Goal: Information Seeking & Learning: Learn about a topic

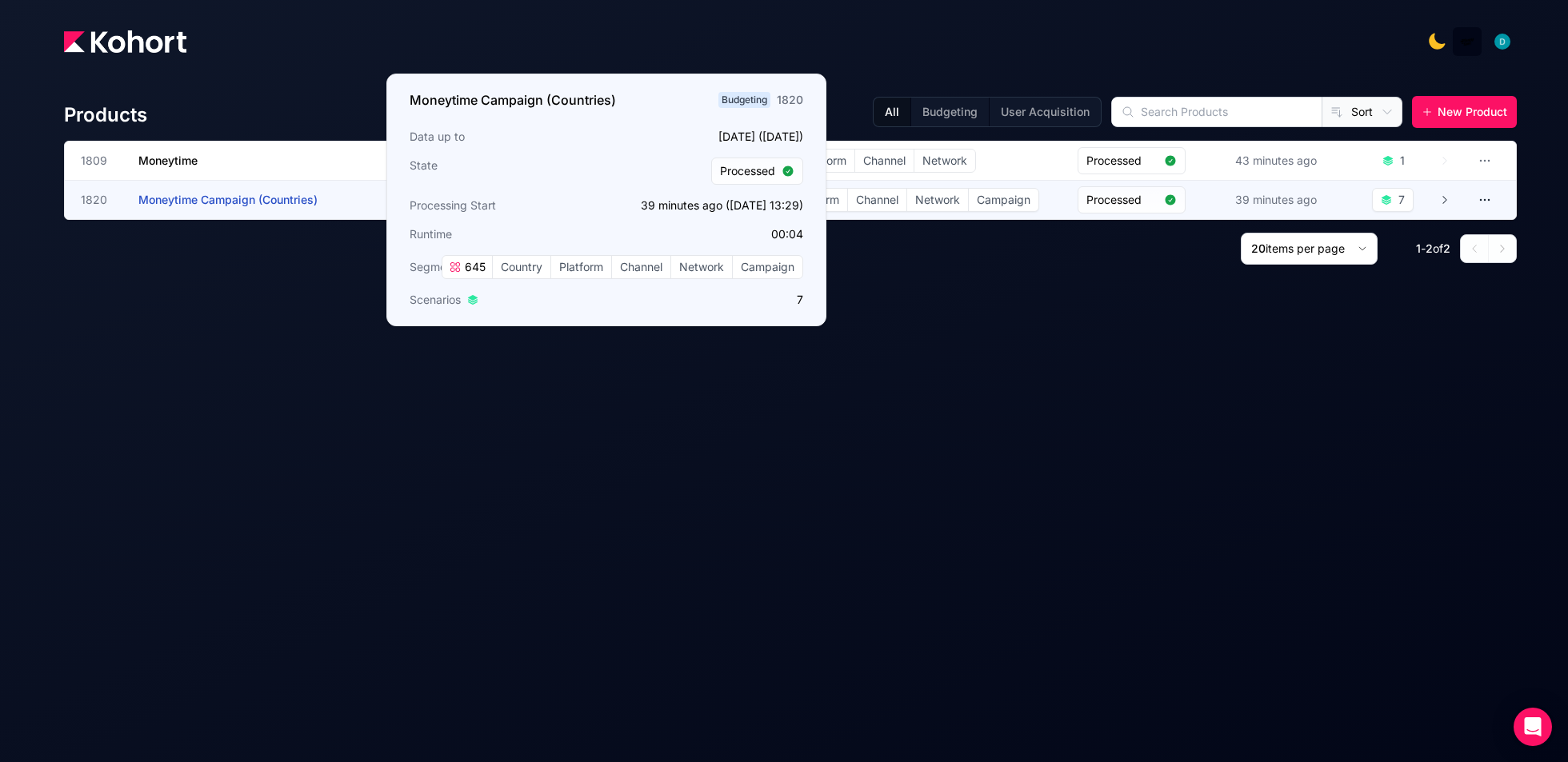
click at [179, 194] on span "Moneytime Campaign (Countries)" at bounding box center [228, 200] width 179 height 14
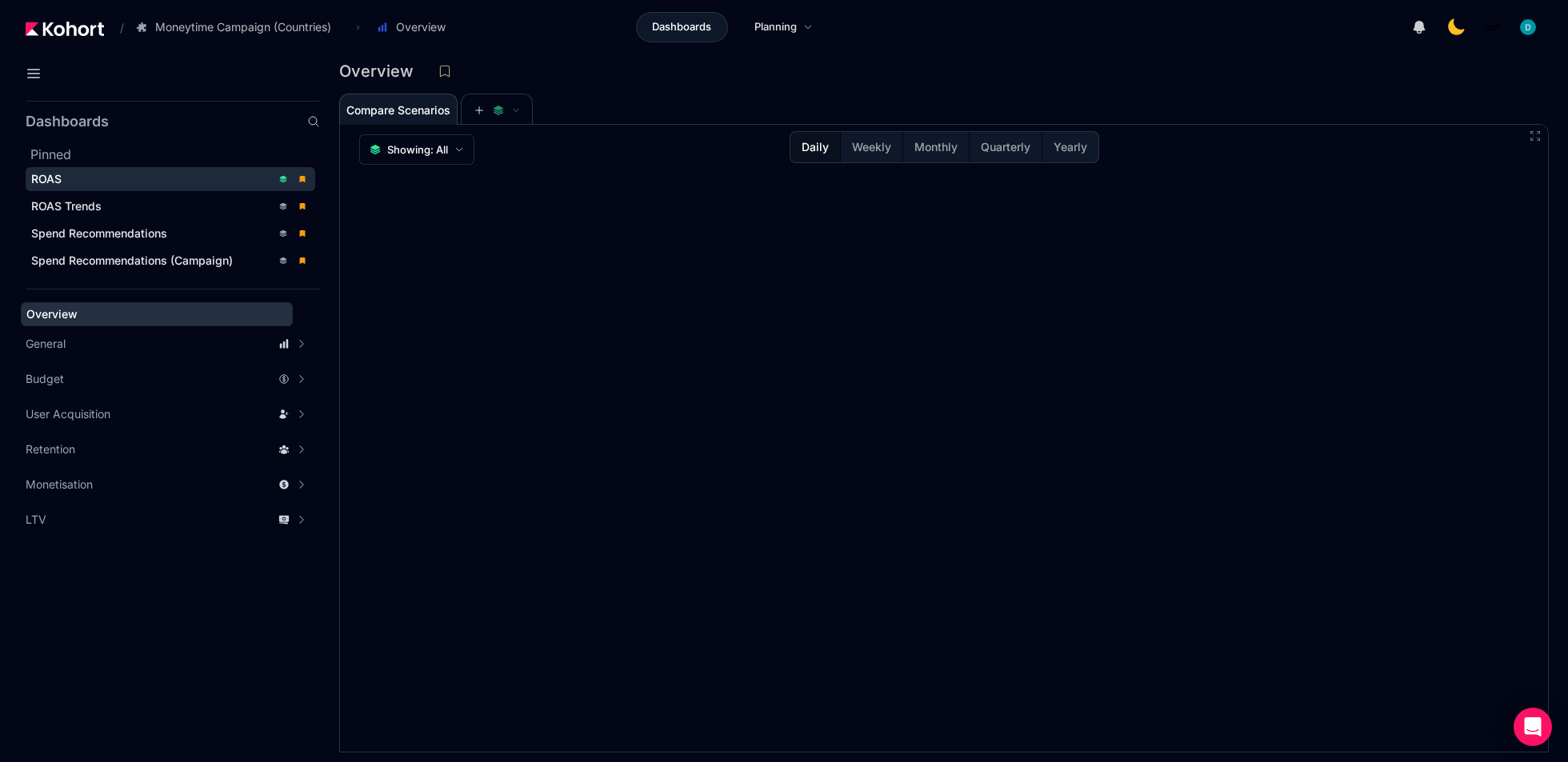
click at [58, 183] on span "ROAS" at bounding box center [46, 178] width 30 height 14
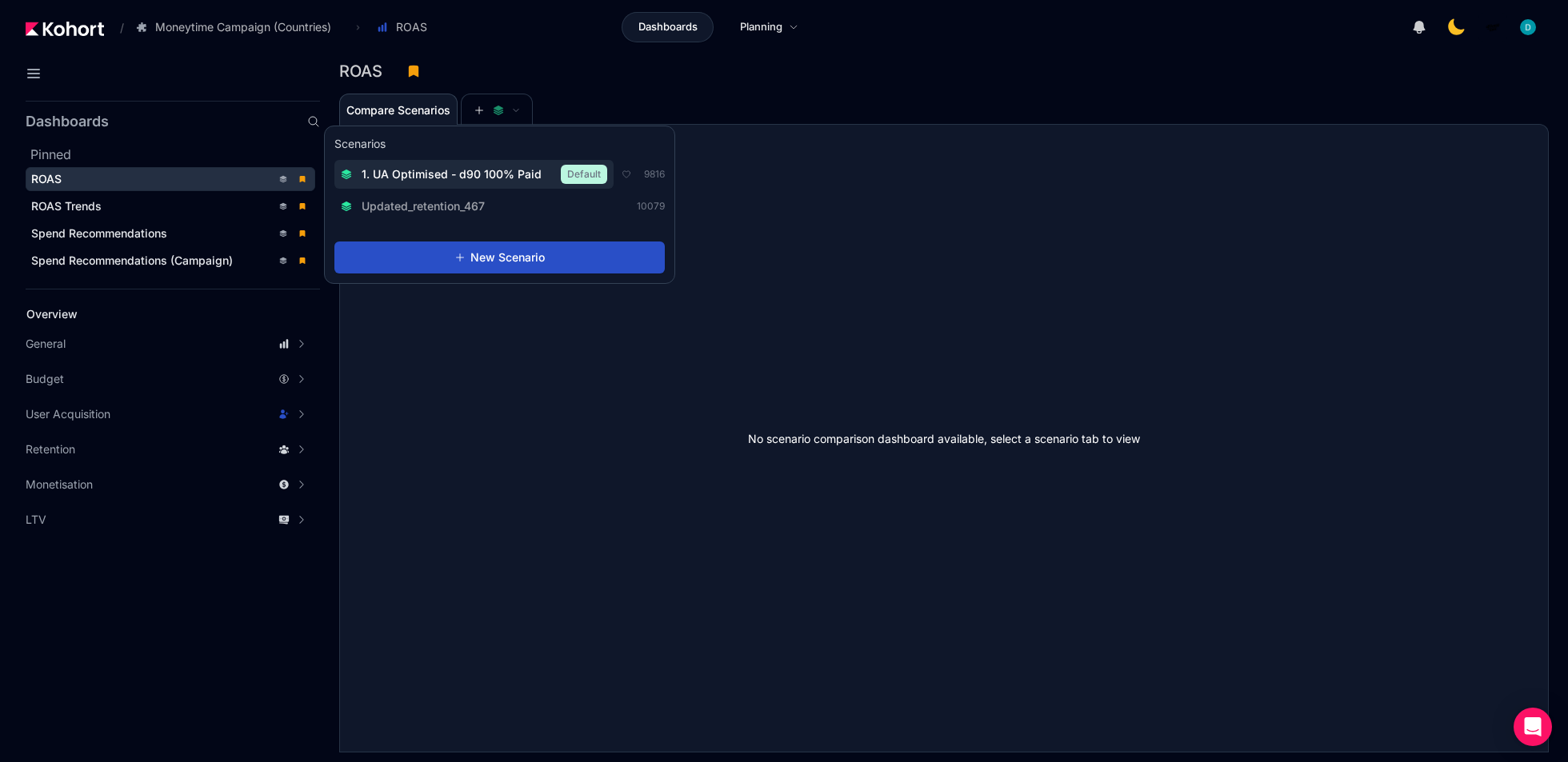
click at [458, 172] on span "1. UA Optimised - d90 100% Paid" at bounding box center [452, 175] width 180 height 16
